Goal: Task Accomplishment & Management: Manage account settings

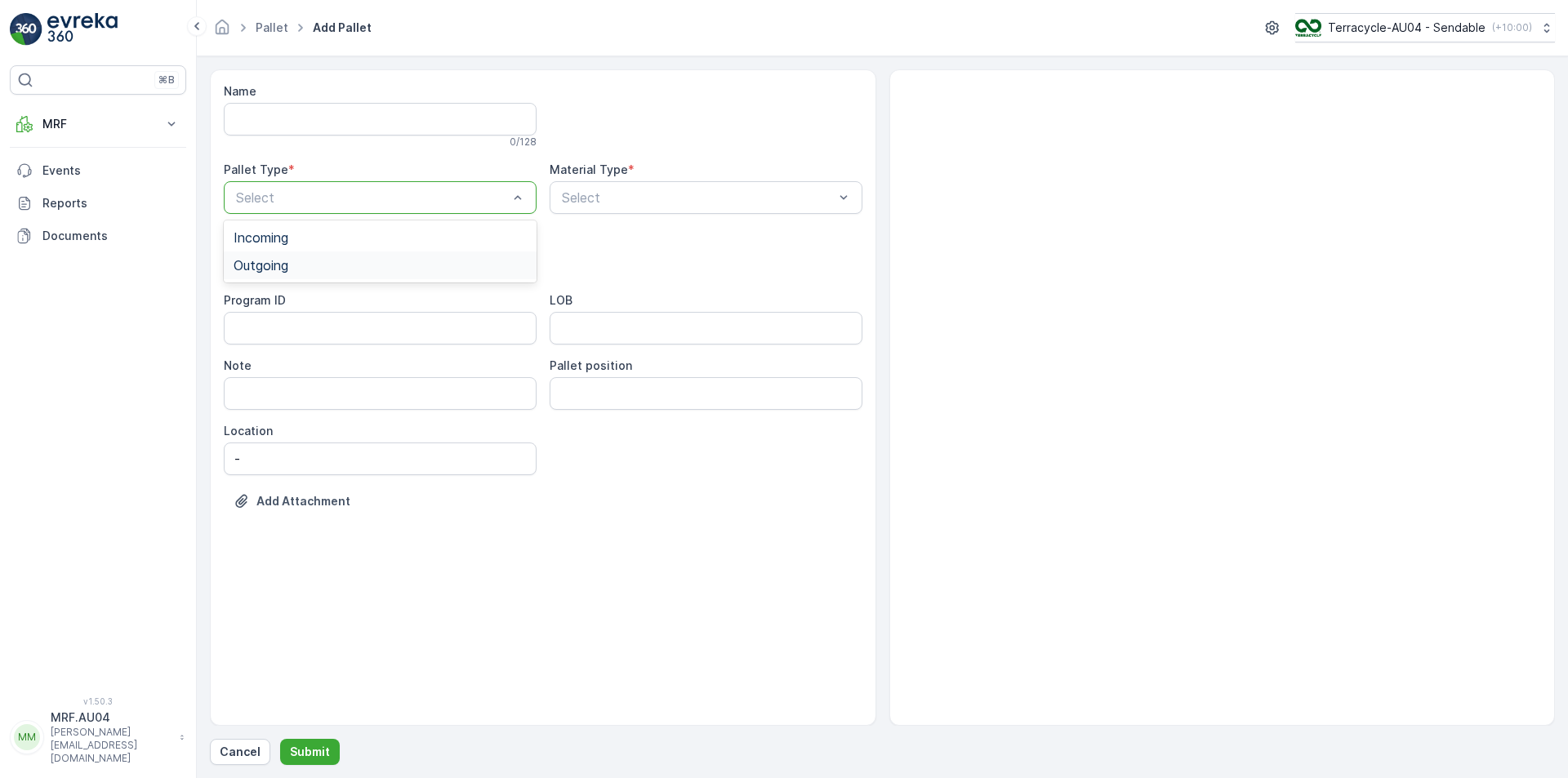
click at [369, 252] on div "Outgoing" at bounding box center [380, 265] width 312 height 28
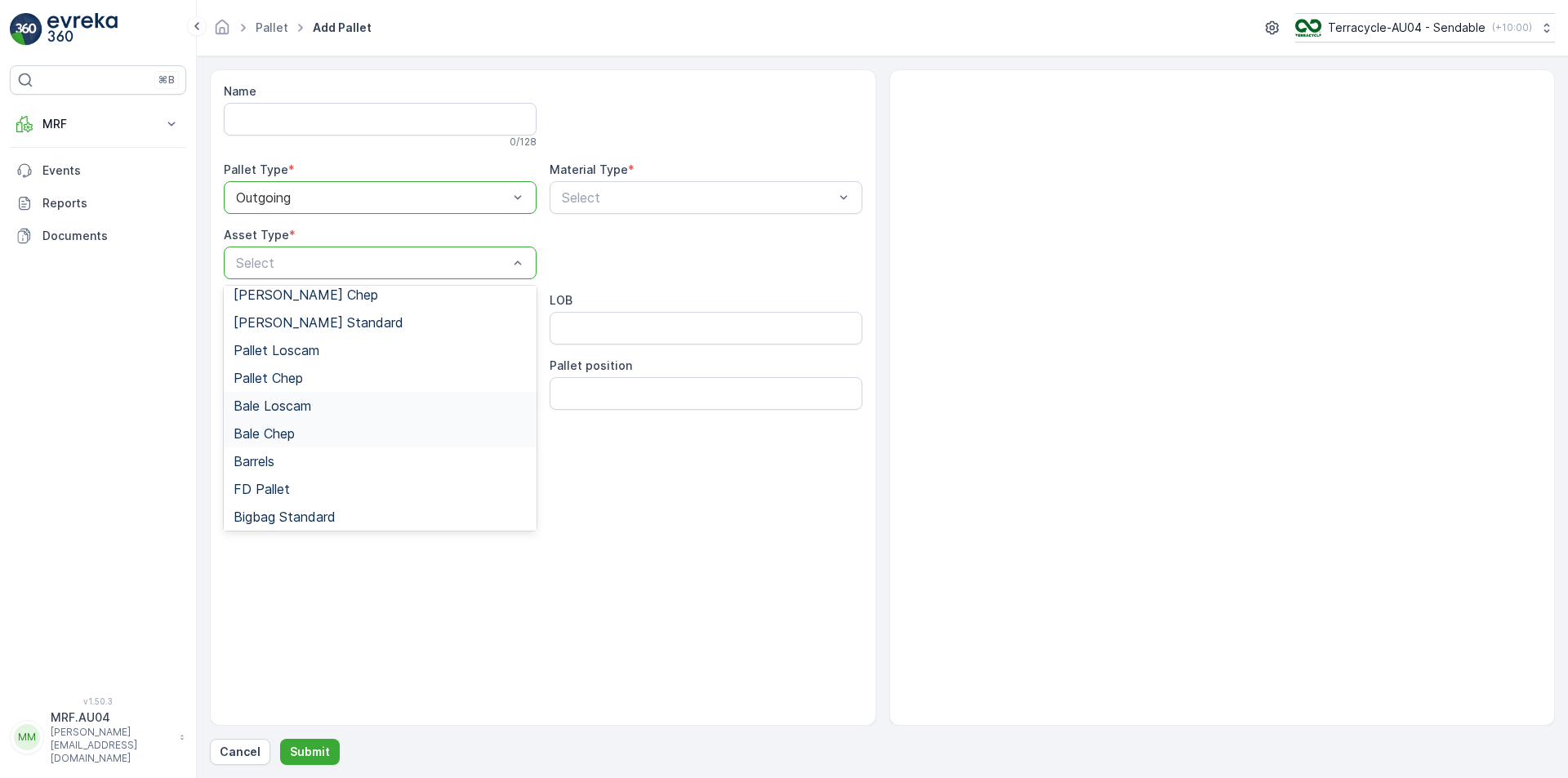
scroll to position [150, 0]
click at [274, 503] on div "Bale Standard" at bounding box center [380, 513] width 312 height 28
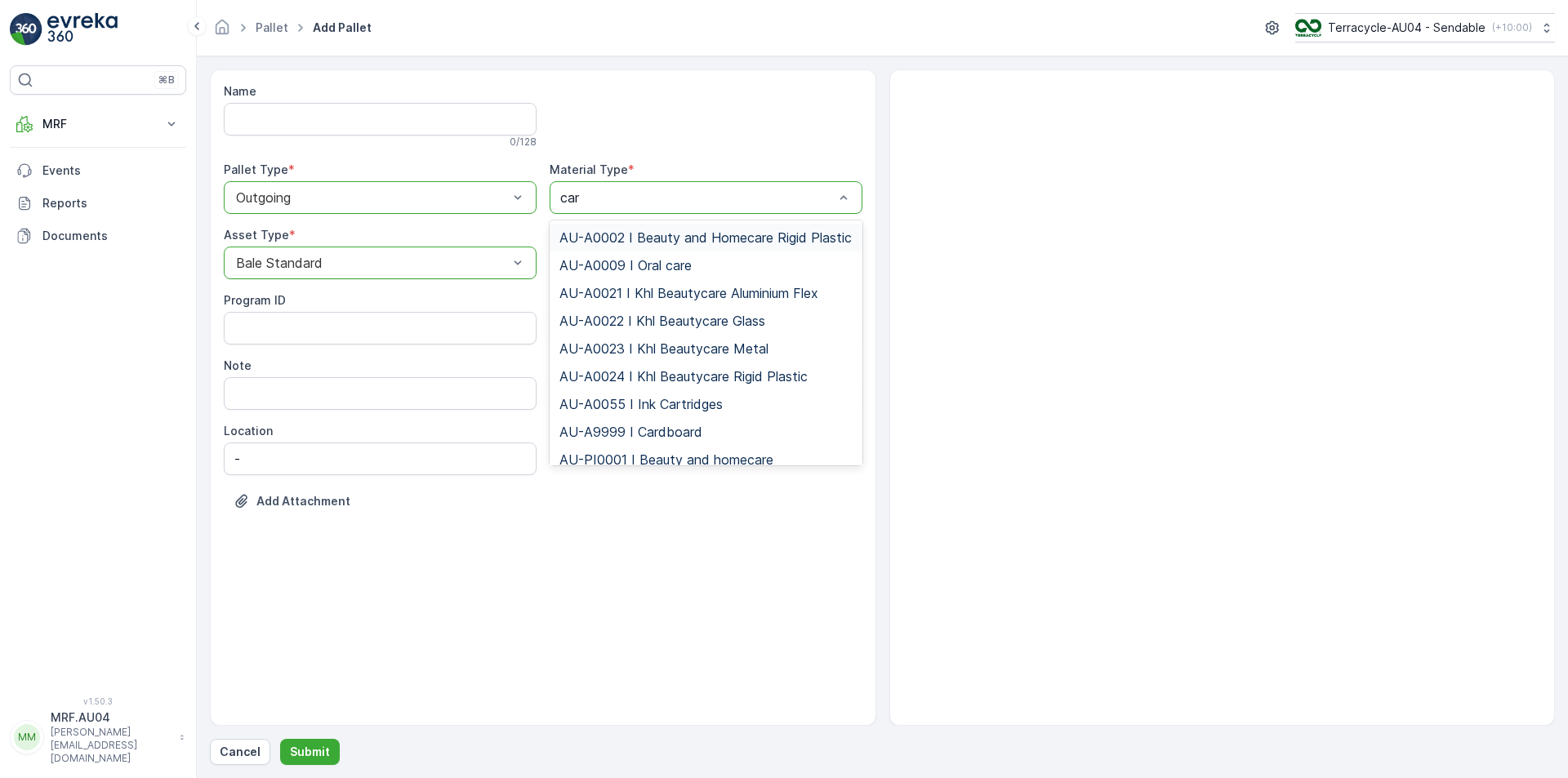
type input "card"
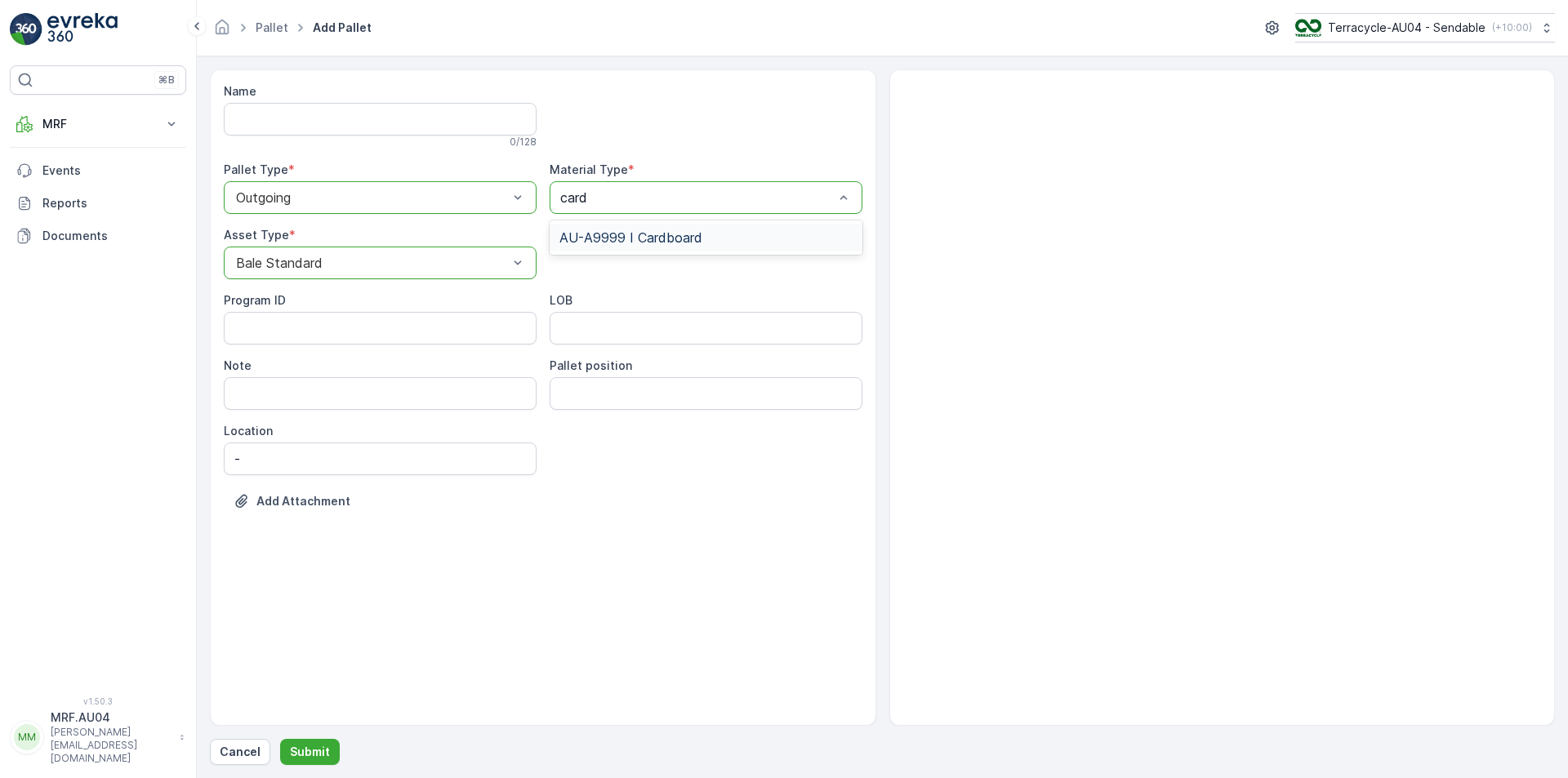
click at [626, 248] on div "AU-A9999 I Cardboard" at bounding box center [706, 238] width 312 height 28
click at [298, 761] on button "Submit" at bounding box center [310, 751] width 60 height 26
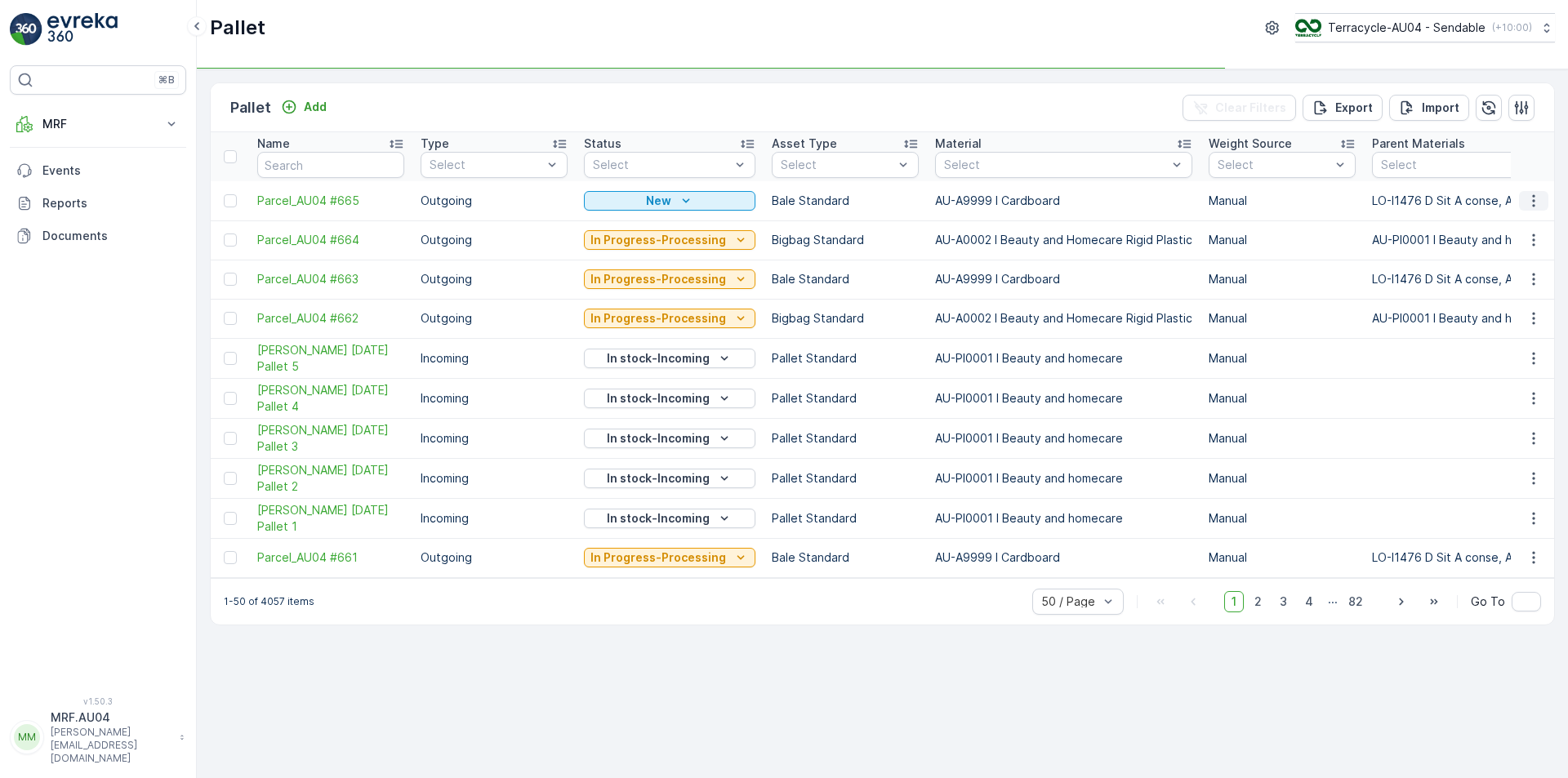
click at [1532, 192] on icon "button" at bounding box center [1534, 201] width 17 height 17
click at [1497, 257] on div "Edit Pallet" at bounding box center [1514, 248] width 108 height 23
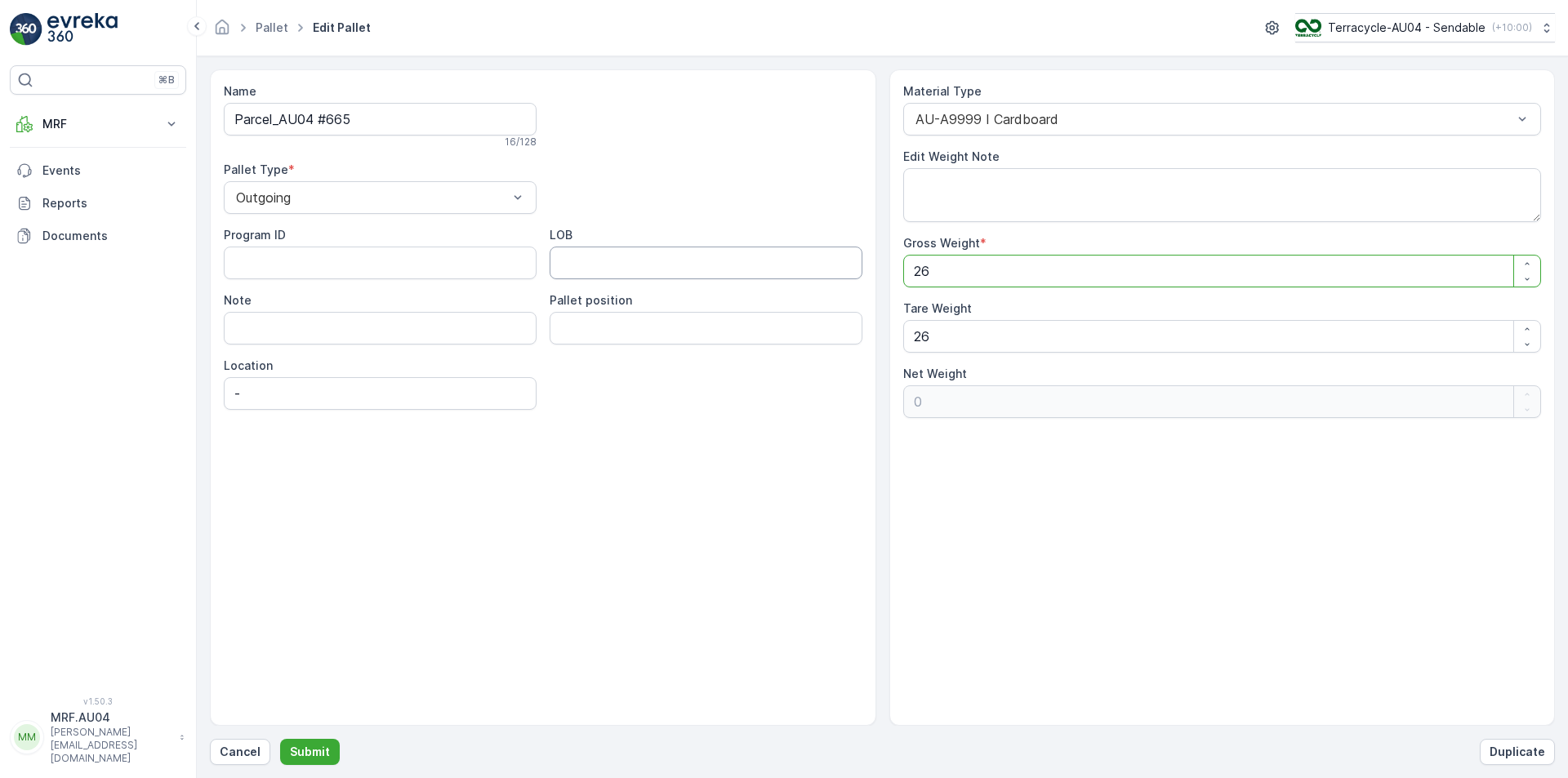
drag, startPoint x: 1110, startPoint y: 277, endPoint x: 561, endPoint y: 277, distance: 549.0
click at [560, 276] on div "Name Parcel_AU04 #665 16 / 128 Pallet Type * Outgoing Program ID LOB Note Palle…" at bounding box center [883, 397] width 1345 height 656
type Weight "6"
type Weight "-20"
type Weight "60"
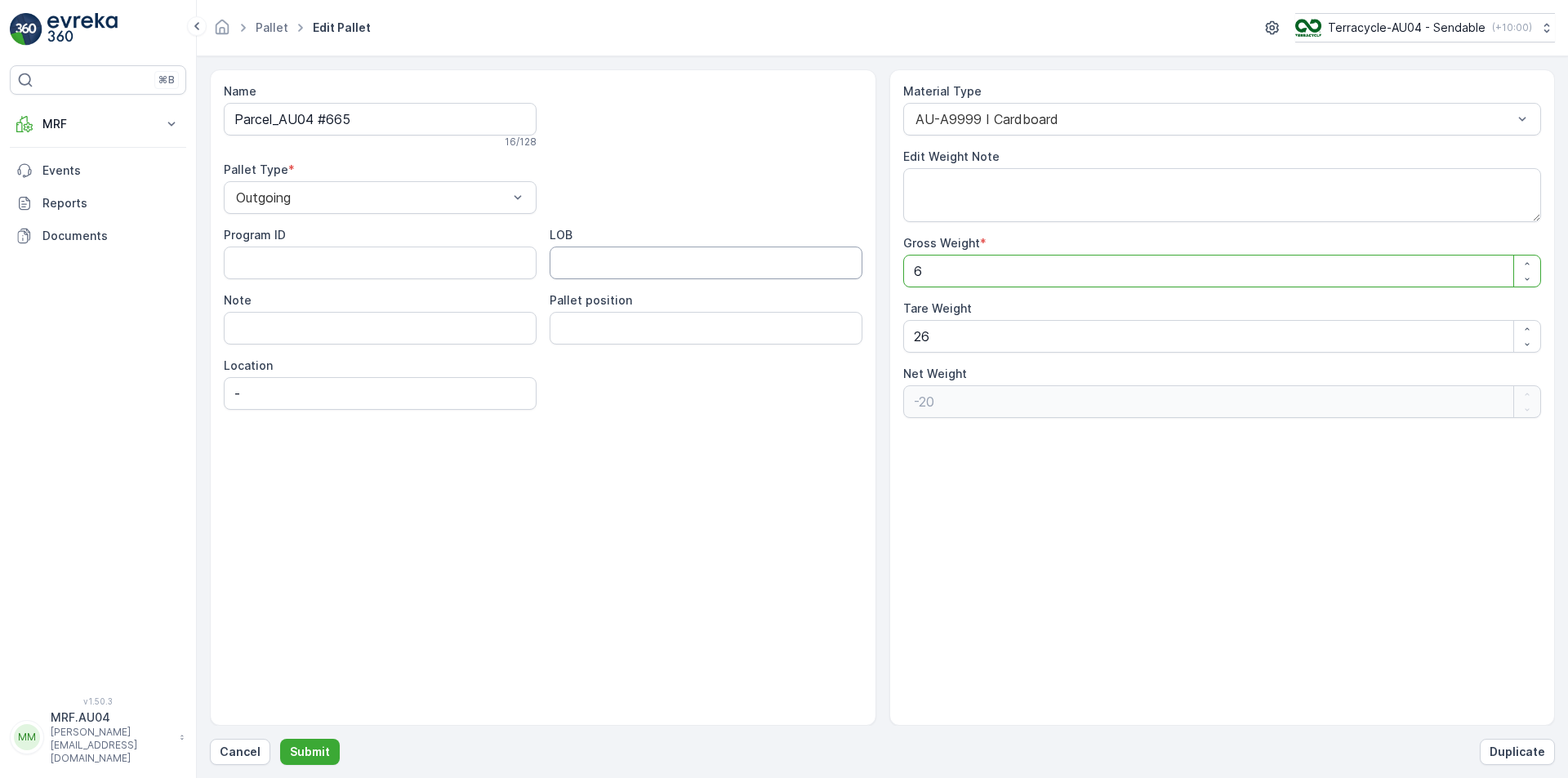
type Weight "34"
type Weight "60.4"
type Weight "34.4"
type Weight "60.4"
drag, startPoint x: 626, startPoint y: 336, endPoint x: 350, endPoint y: 359, distance: 277.0
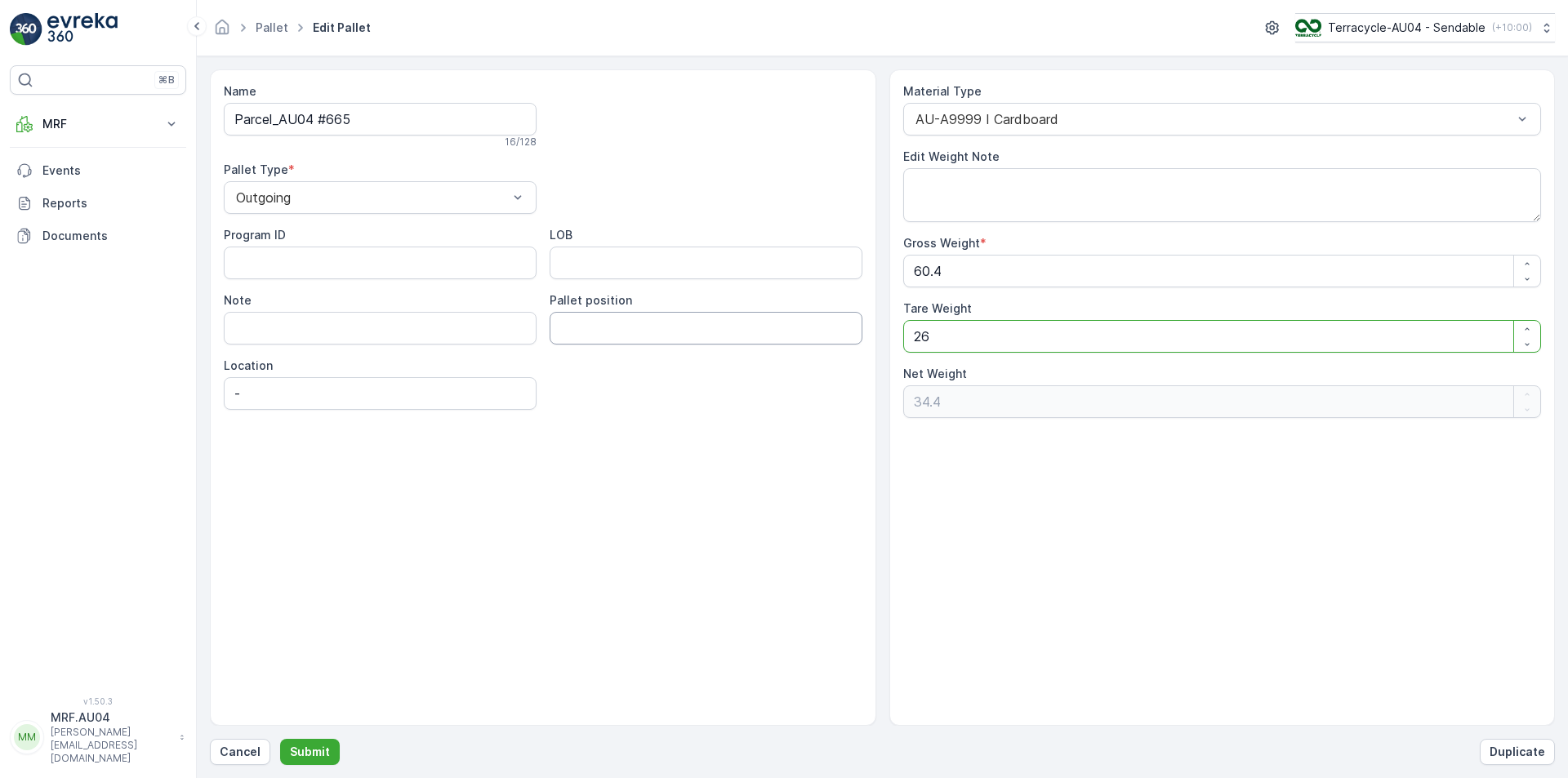
click at [360, 359] on div "Name Parcel_AU04 #665 16 / 128 Pallet Type * Outgoing Program ID LOB Note Palle…" at bounding box center [883, 397] width 1345 height 656
type Weight "6"
type Weight "54.4"
type Weight "60"
type Weight "0.4"
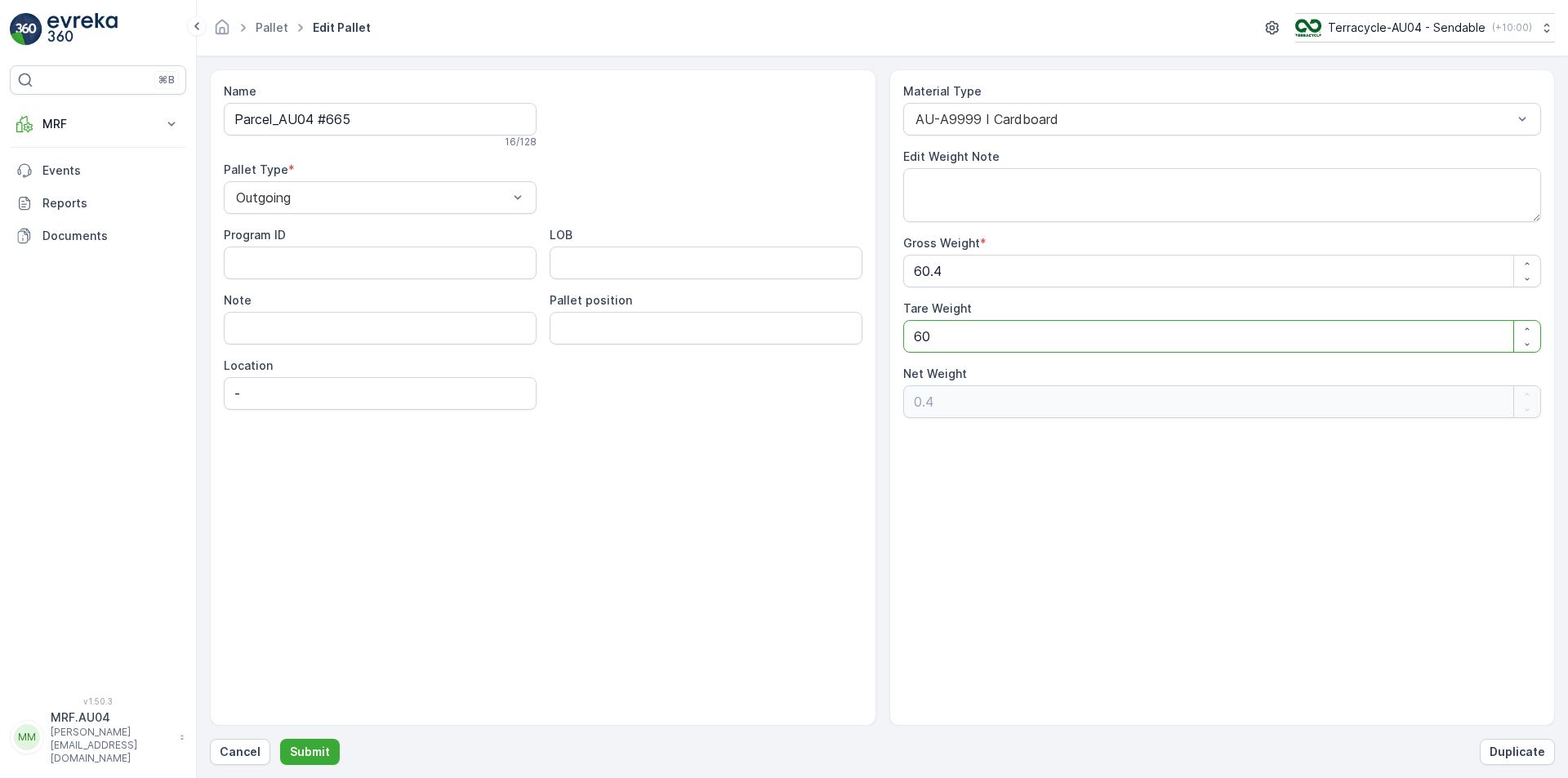
type Weight "60.4"
type Weight "0"
type Weight "60.4"
click at [327, 748] on button "Submit" at bounding box center [310, 751] width 60 height 26
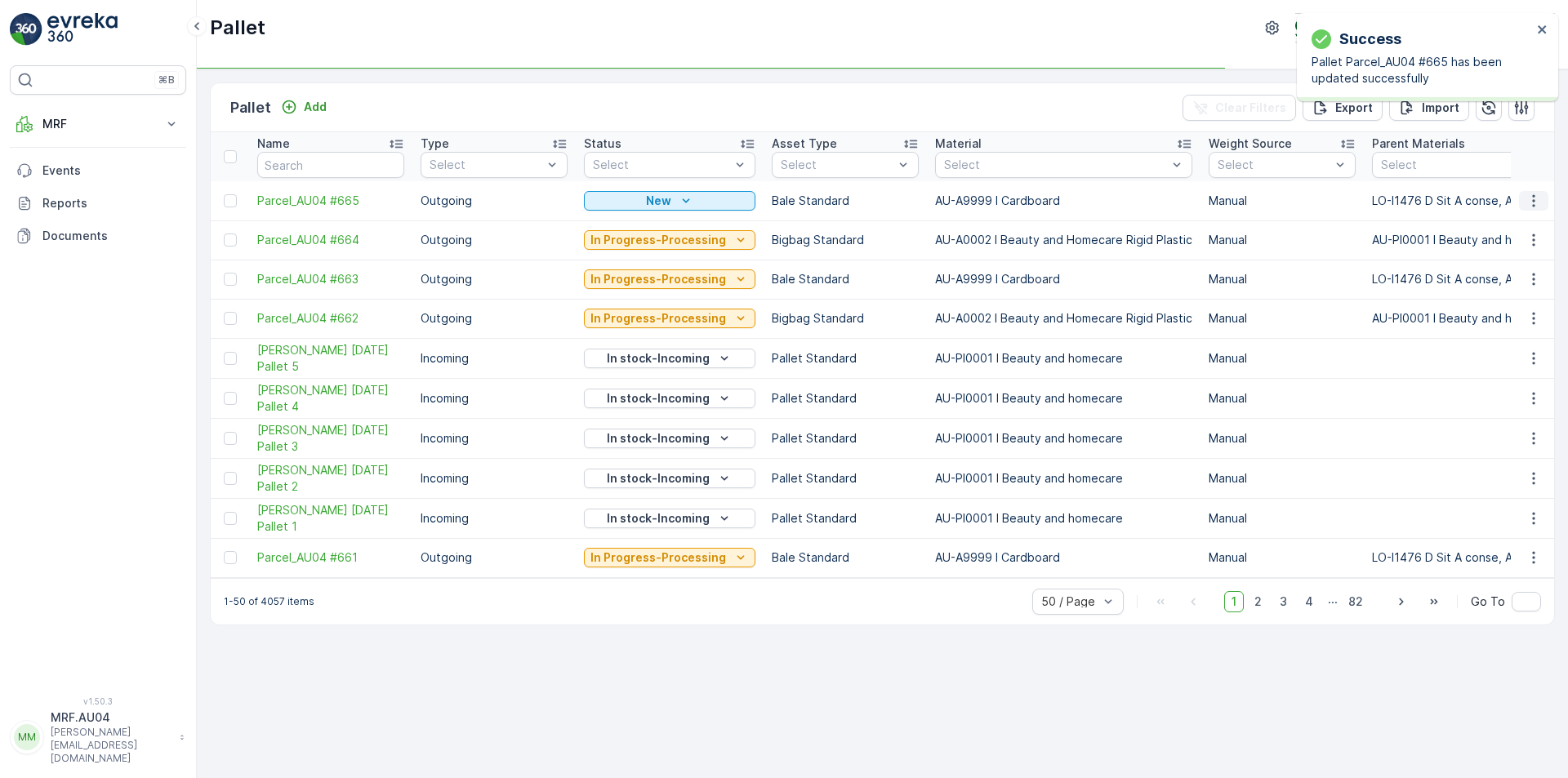
click at [1534, 199] on icon "button" at bounding box center [1534, 201] width 17 height 17
click at [1513, 319] on div "Print QR" at bounding box center [1514, 316] width 108 height 23
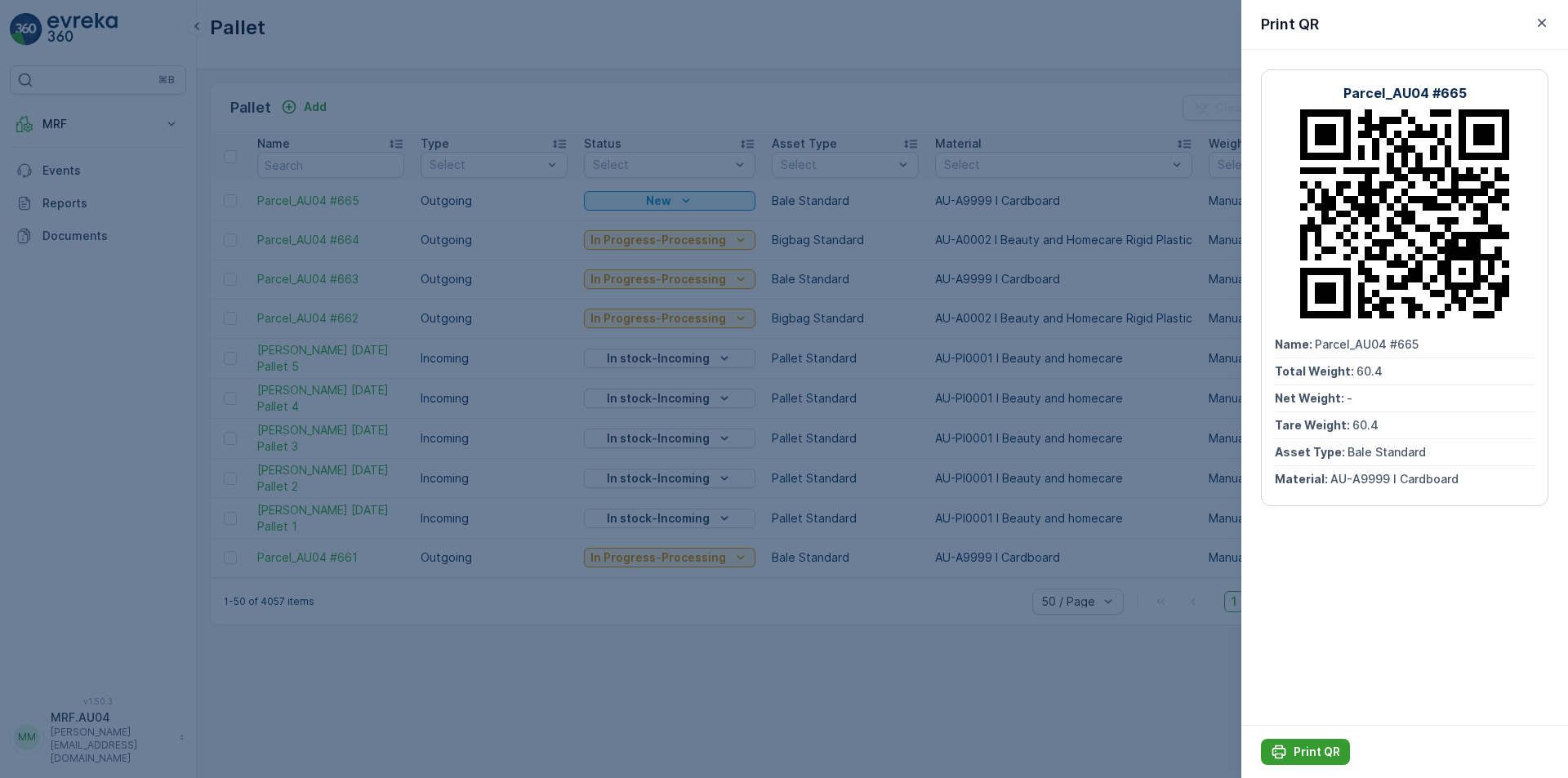
click at [1306, 750] on p "Print QR" at bounding box center [1316, 751] width 47 height 17
drag, startPoint x: 1404, startPoint y: 420, endPoint x: 1440, endPoint y: 346, distance: 82.3
click at [1440, 346] on div "Name : Parcel_AU04 #665" at bounding box center [1405, 344] width 260 height 27
copy span "Parcel_AU04 #665"
click at [931, 83] on div at bounding box center [784, 389] width 1568 height 778
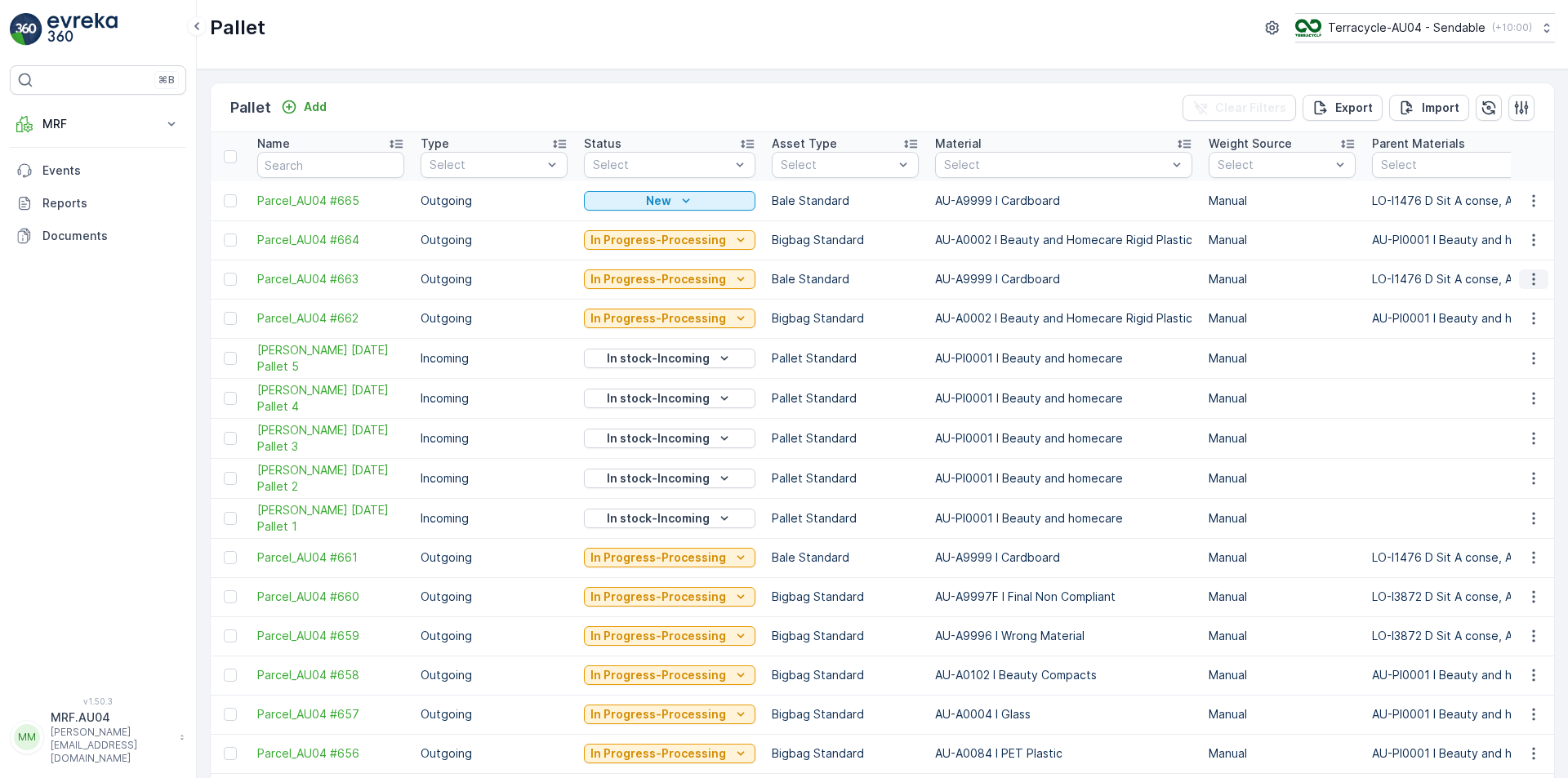
click at [1527, 271] on icon "button" at bounding box center [1534, 279] width 17 height 17
click at [1505, 333] on span "Edit Pallet" at bounding box center [1494, 327] width 55 height 17
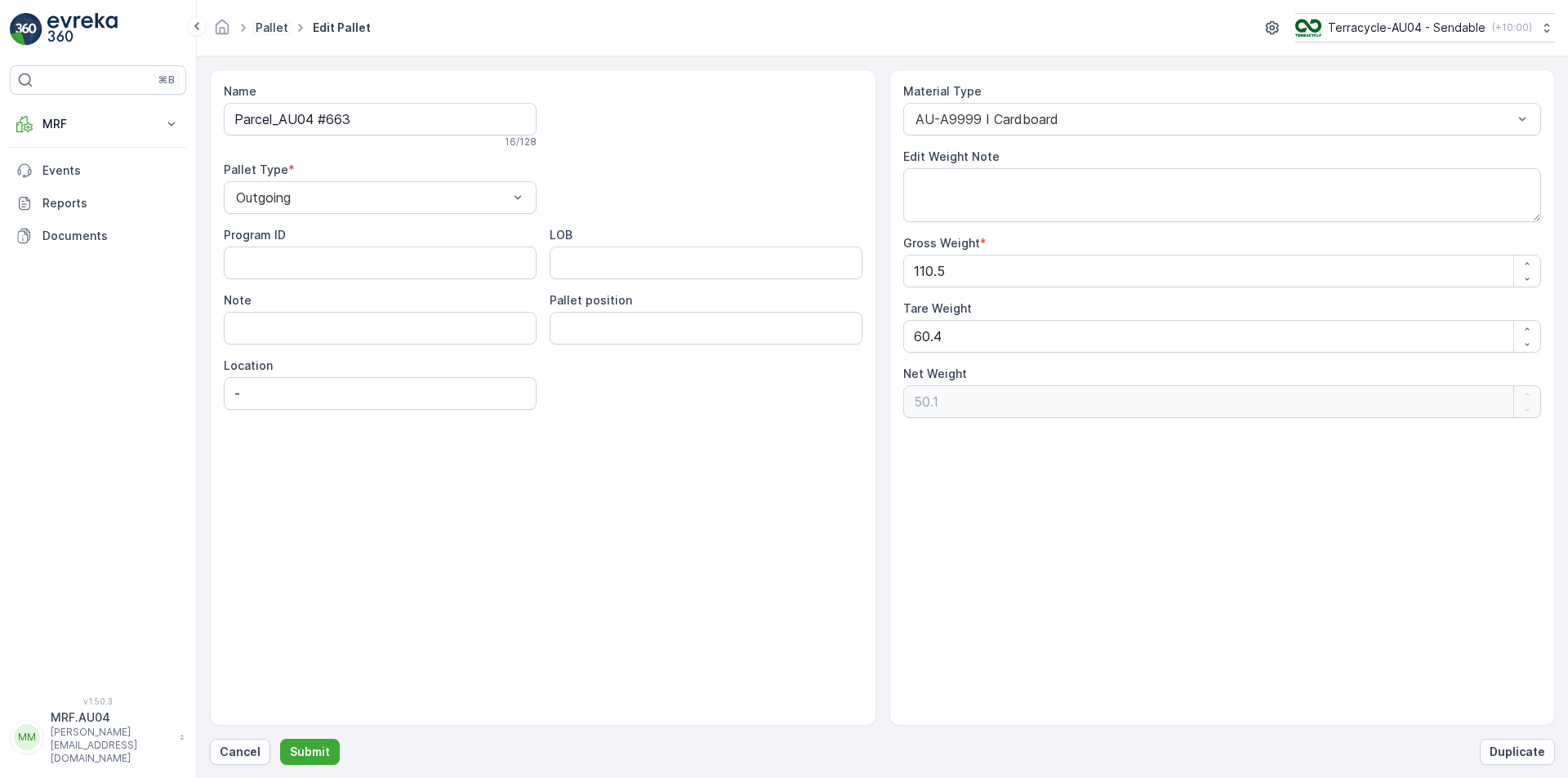
click at [273, 25] on link "Pallet" at bounding box center [271, 27] width 32 height 14
